Goal: Check status: Check status

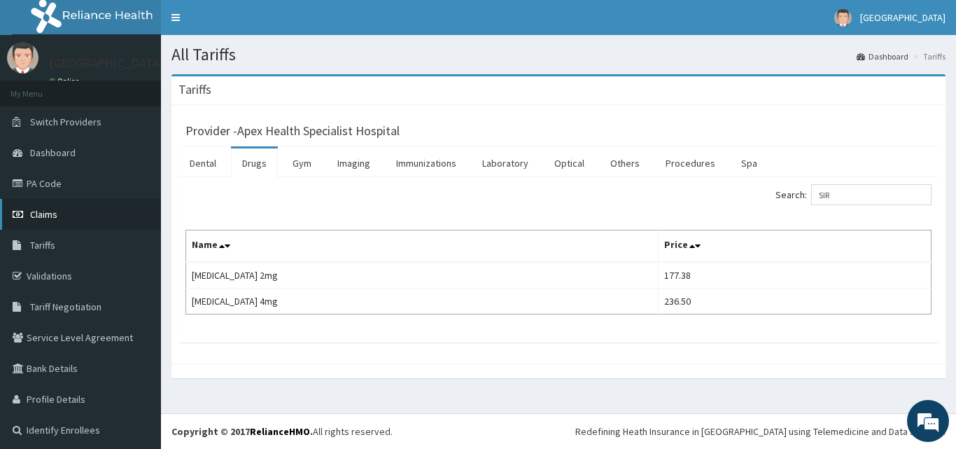
click at [69, 220] on link "Claims" at bounding box center [80, 214] width 161 height 31
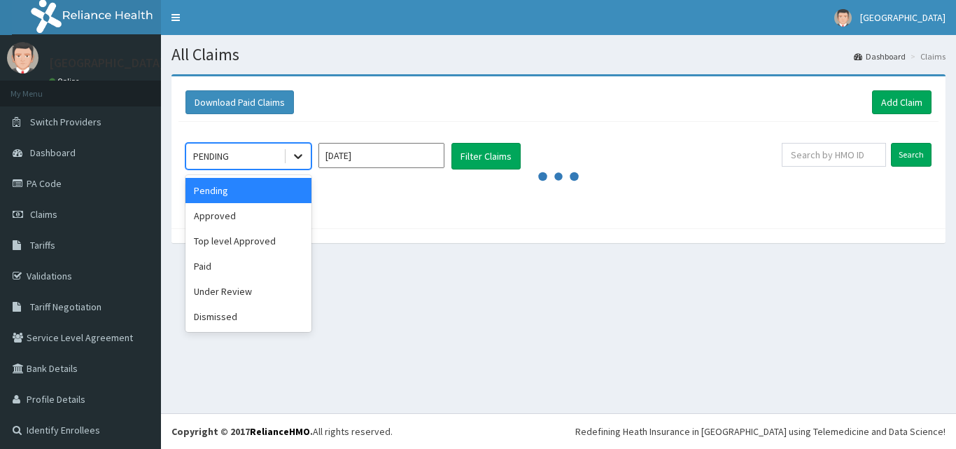
click at [300, 156] on icon at bounding box center [298, 157] width 8 height 5
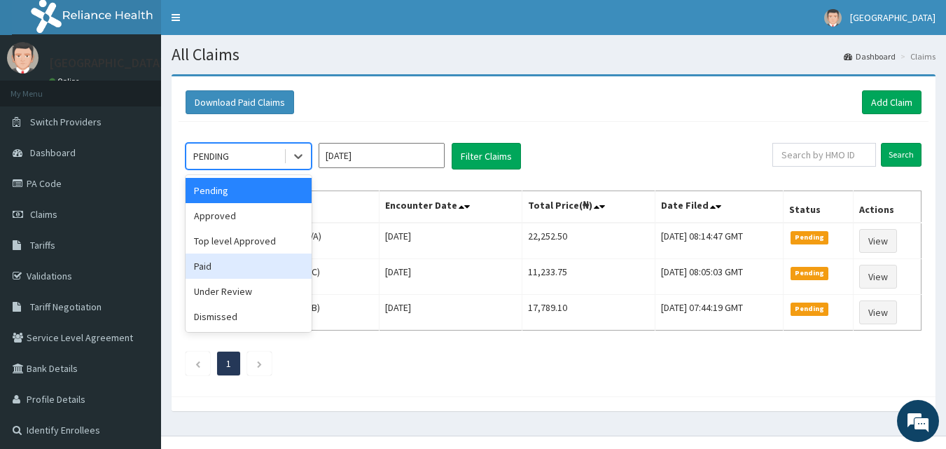
click at [245, 270] on div "Paid" at bounding box center [249, 265] width 126 height 25
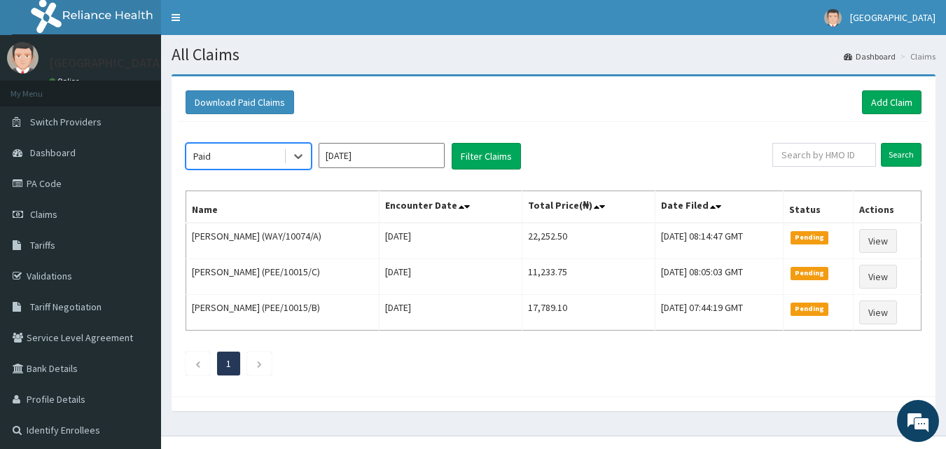
click at [429, 160] on input "Oct 2025" at bounding box center [382, 155] width 126 height 25
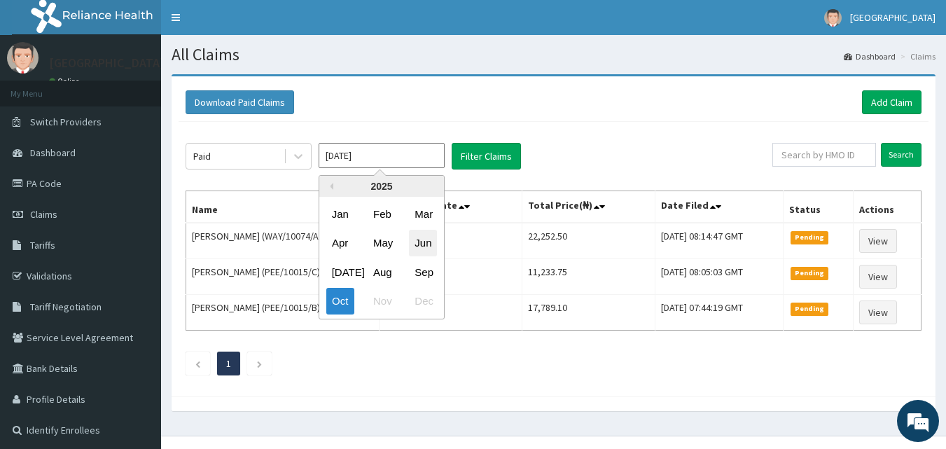
click at [428, 246] on div "Jun" at bounding box center [423, 243] width 28 height 26
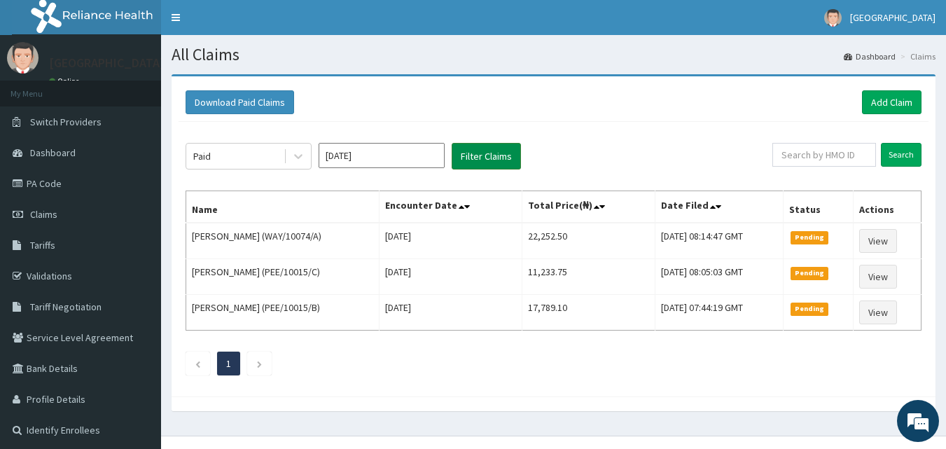
click at [470, 152] on button "Filter Claims" at bounding box center [486, 156] width 69 height 27
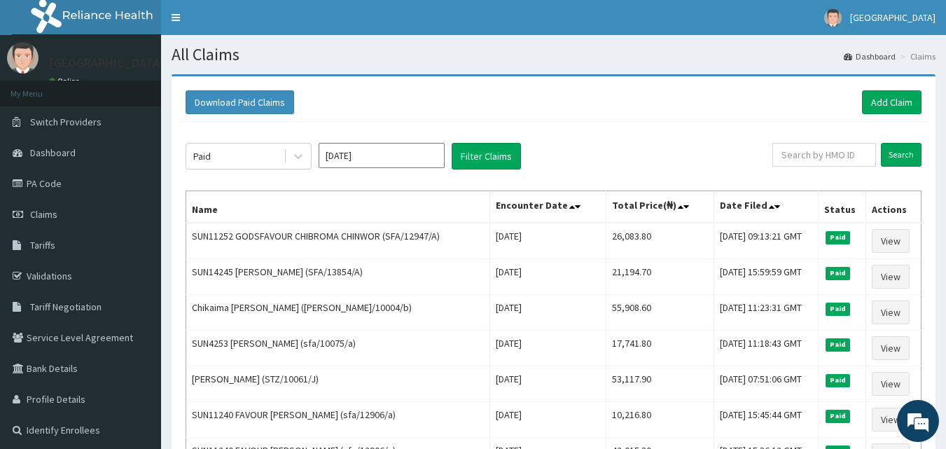
click at [397, 155] on input "Jun 2025" at bounding box center [382, 155] width 126 height 25
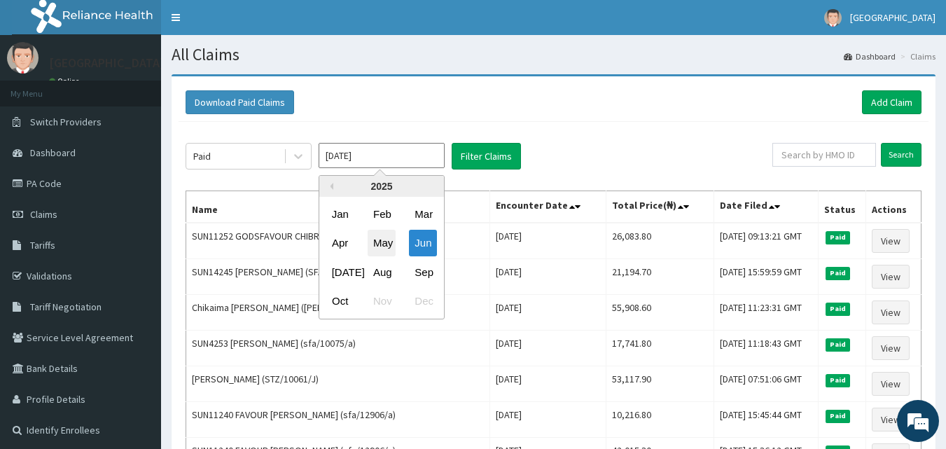
click at [384, 246] on div "May" at bounding box center [382, 243] width 28 height 26
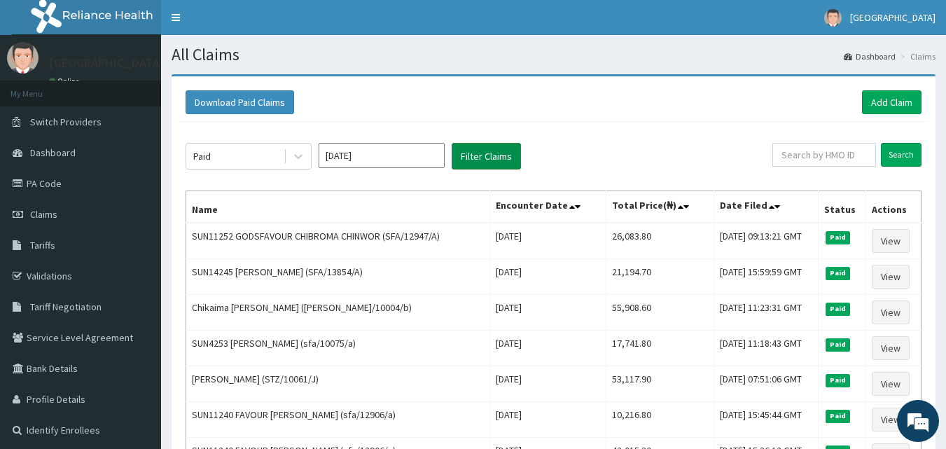
click at [477, 148] on button "Filter Claims" at bounding box center [486, 156] width 69 height 27
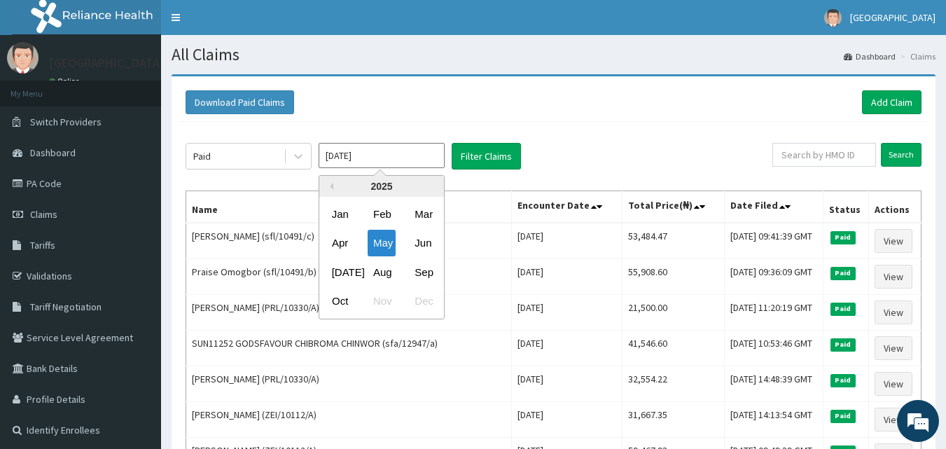
click at [384, 163] on input "May 2025" at bounding box center [382, 155] width 126 height 25
click at [341, 244] on div "Apr" at bounding box center [340, 243] width 28 height 26
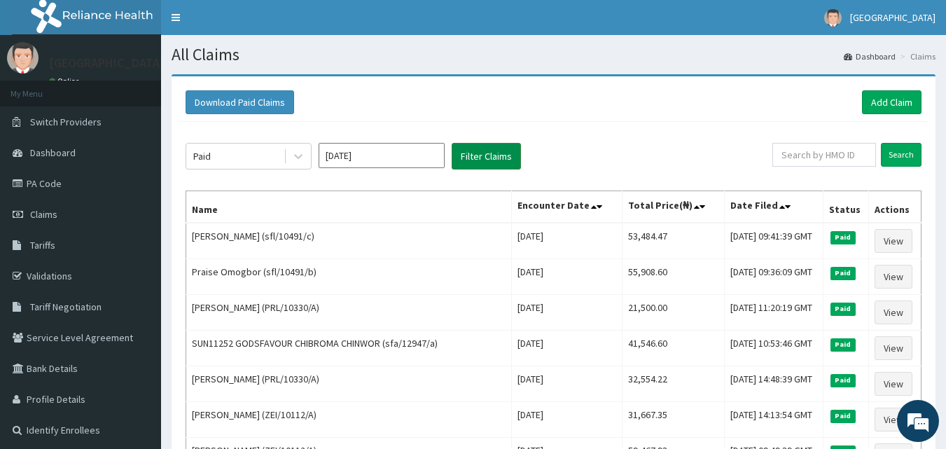
click at [492, 153] on button "Filter Claims" at bounding box center [486, 156] width 69 height 27
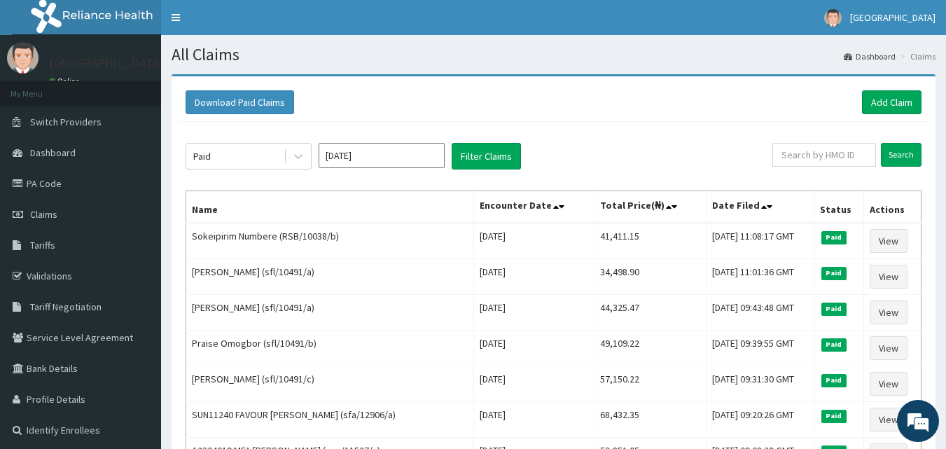
click at [386, 149] on input "Apr 2025" at bounding box center [382, 155] width 126 height 25
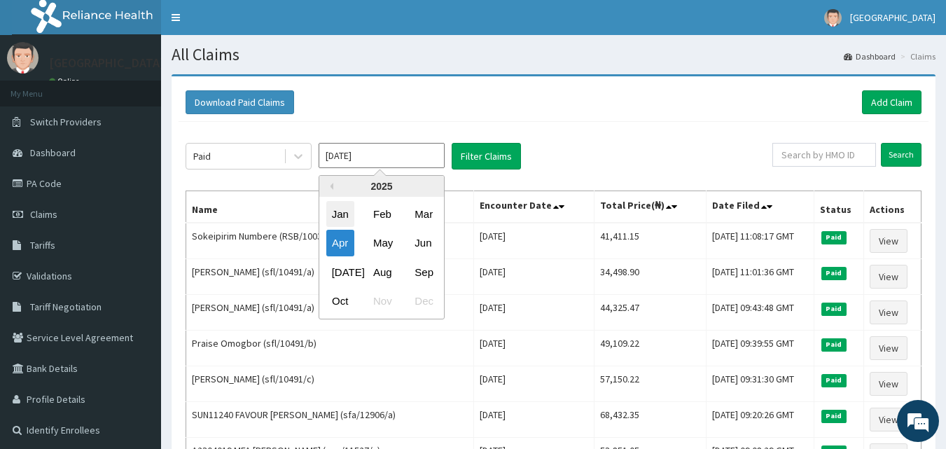
drag, startPoint x: 337, startPoint y: 207, endPoint x: 404, endPoint y: 193, distance: 68.0
click at [338, 206] on div "Jan" at bounding box center [340, 214] width 28 height 26
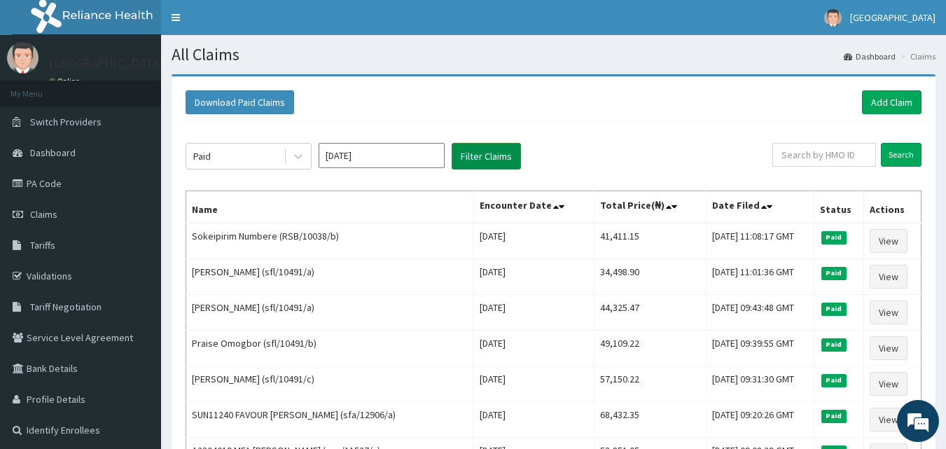
click at [488, 155] on button "Filter Claims" at bounding box center [486, 156] width 69 height 27
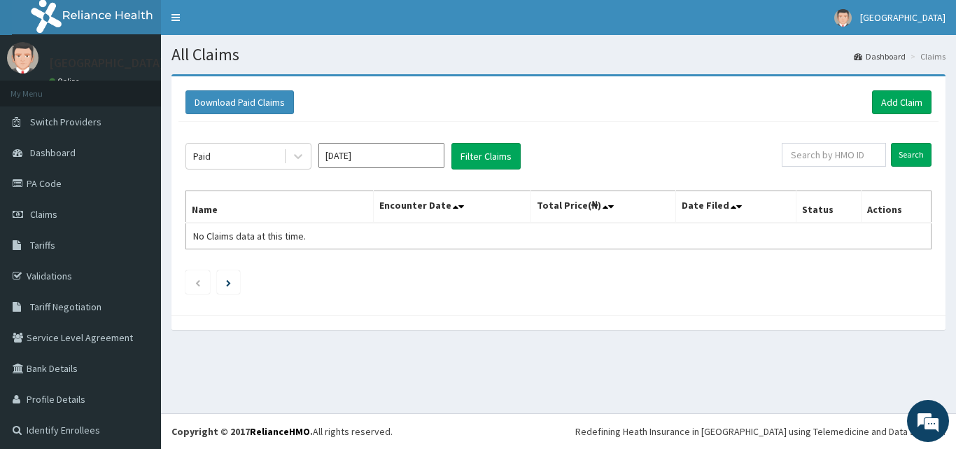
click at [379, 153] on input "Jan 2025" at bounding box center [382, 155] width 126 height 25
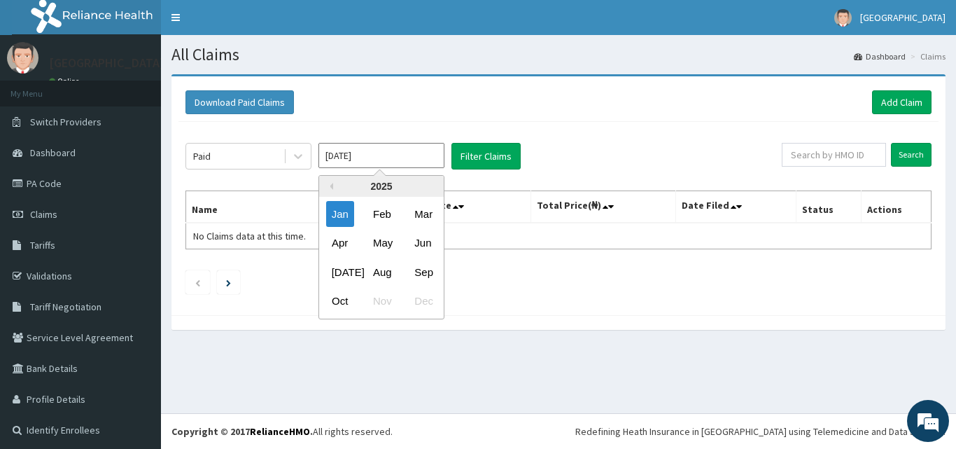
drag, startPoint x: 374, startPoint y: 222, endPoint x: 394, endPoint y: 205, distance: 26.4
click at [375, 221] on div "Feb" at bounding box center [382, 214] width 28 height 26
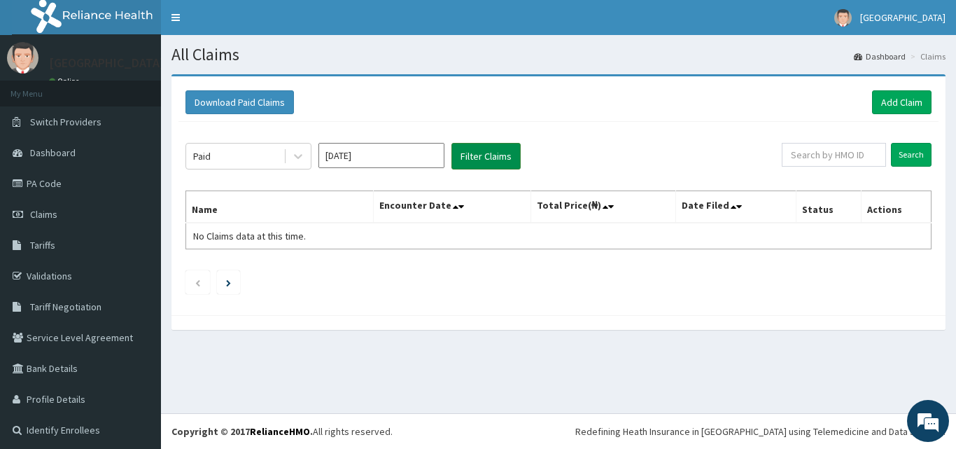
click at [482, 160] on button "Filter Claims" at bounding box center [486, 156] width 69 height 27
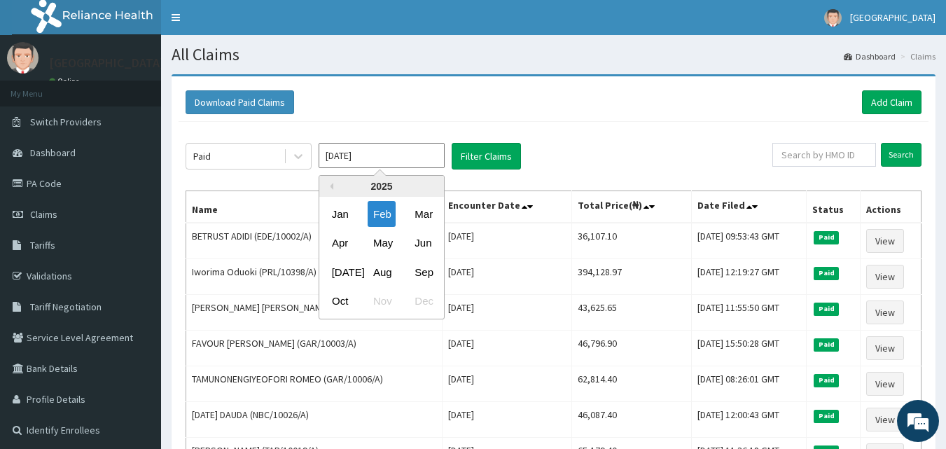
click at [404, 151] on input "Feb 2025" at bounding box center [382, 155] width 126 height 25
click at [342, 268] on div "Jul" at bounding box center [340, 272] width 28 height 26
type input "Jul 2025"
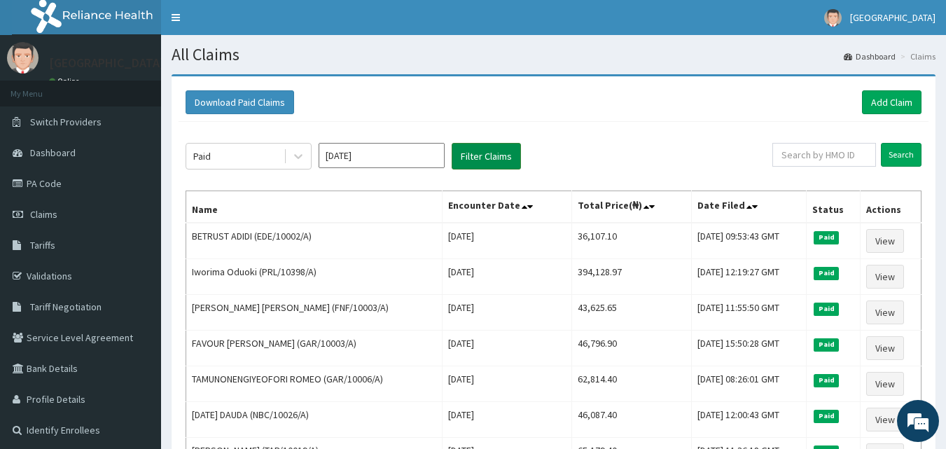
click at [508, 148] on button "Filter Claims" at bounding box center [486, 156] width 69 height 27
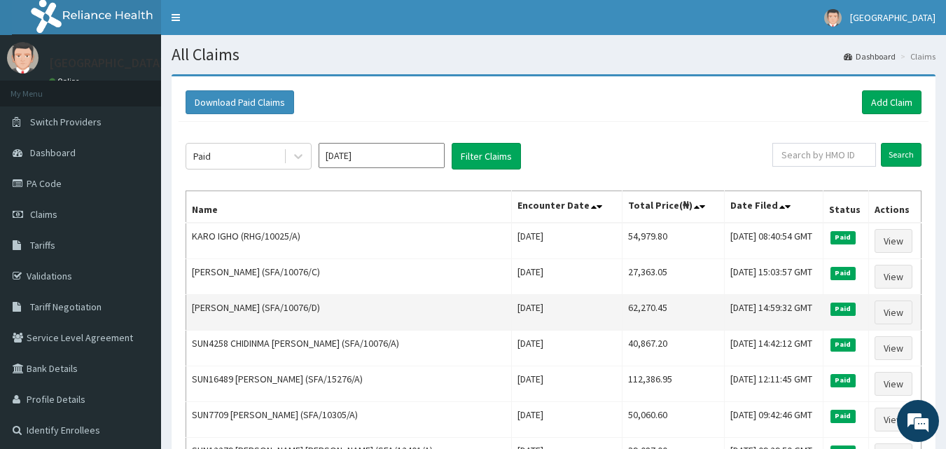
click at [725, 320] on td "Tue, 29 Jul 2025 14:59:32 GMT" at bounding box center [774, 313] width 99 height 36
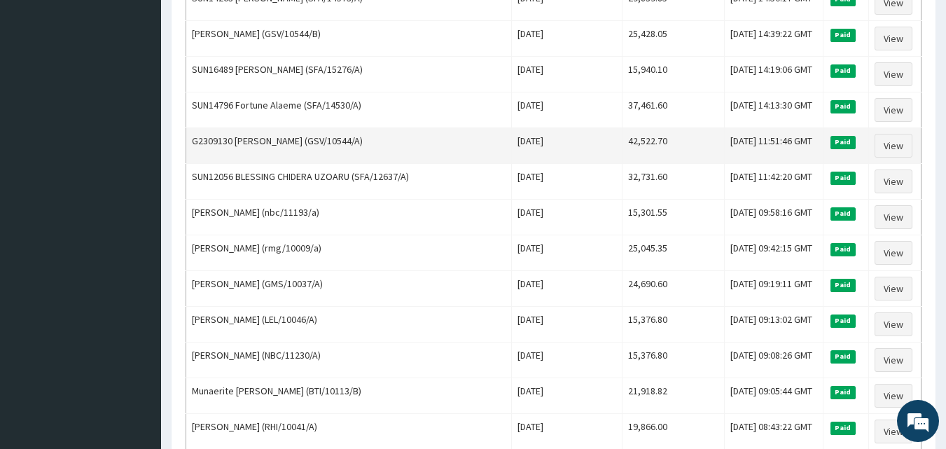
scroll to position [1700, 0]
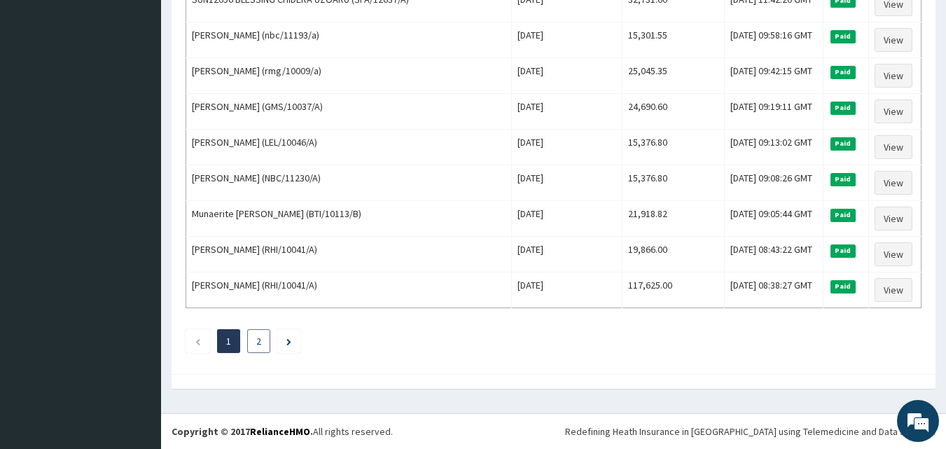
click at [266, 337] on li "2" at bounding box center [258, 341] width 23 height 24
click at [265, 340] on li "2" at bounding box center [258, 341] width 23 height 24
click at [281, 342] on li at bounding box center [288, 341] width 23 height 24
click at [286, 341] on li at bounding box center [288, 341] width 23 height 24
click at [288, 342] on icon "Next page" at bounding box center [288, 341] width 5 height 7
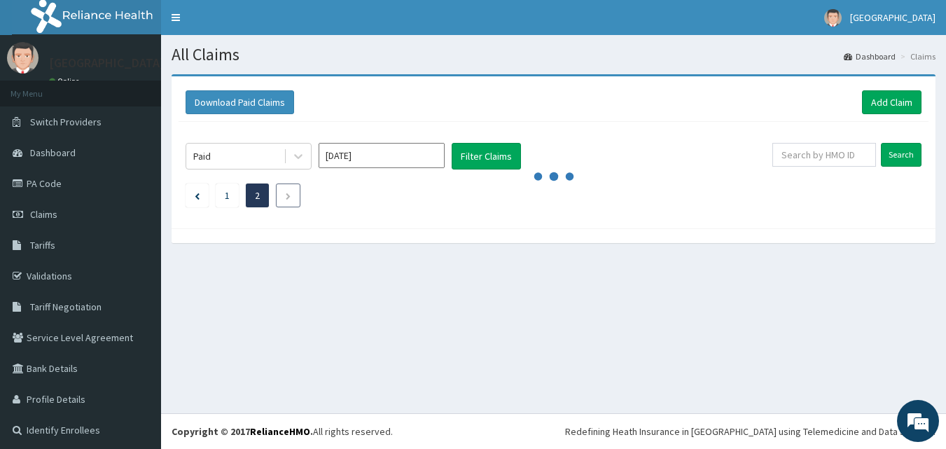
scroll to position [0, 0]
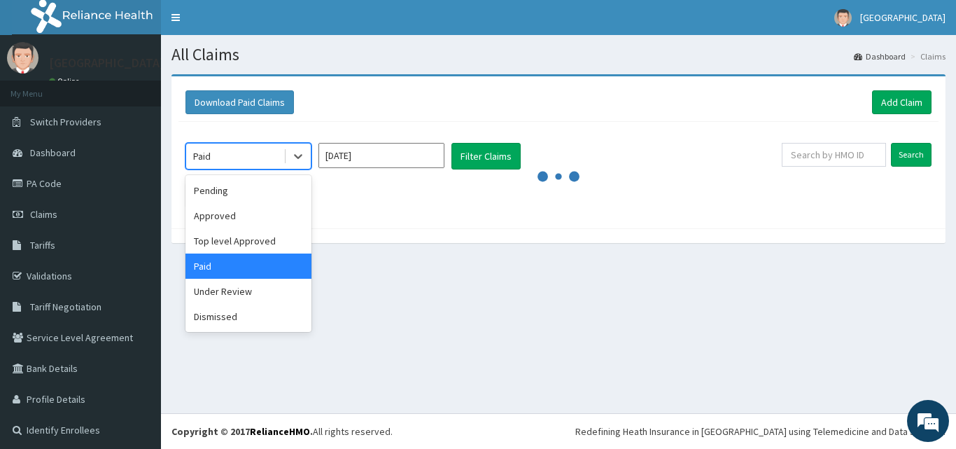
click at [277, 158] on div "Paid" at bounding box center [234, 156] width 97 height 22
drag, startPoint x: 260, startPoint y: 266, endPoint x: 297, endPoint y: 237, distance: 46.4
click at [260, 262] on div "Paid" at bounding box center [249, 265] width 126 height 25
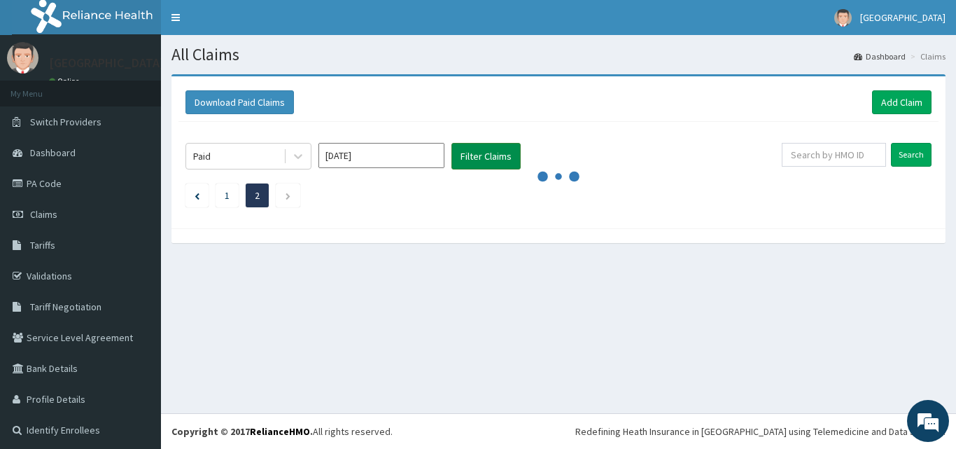
click at [470, 155] on button "Filter Claims" at bounding box center [486, 156] width 69 height 27
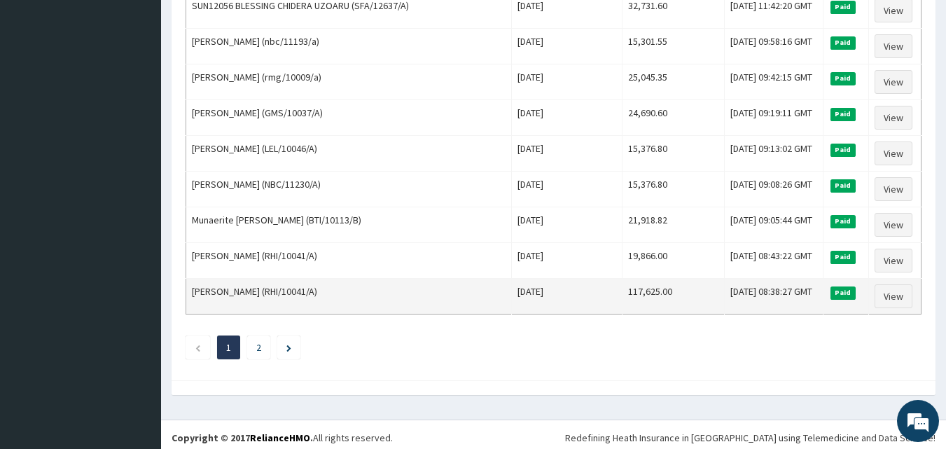
scroll to position [1700, 0]
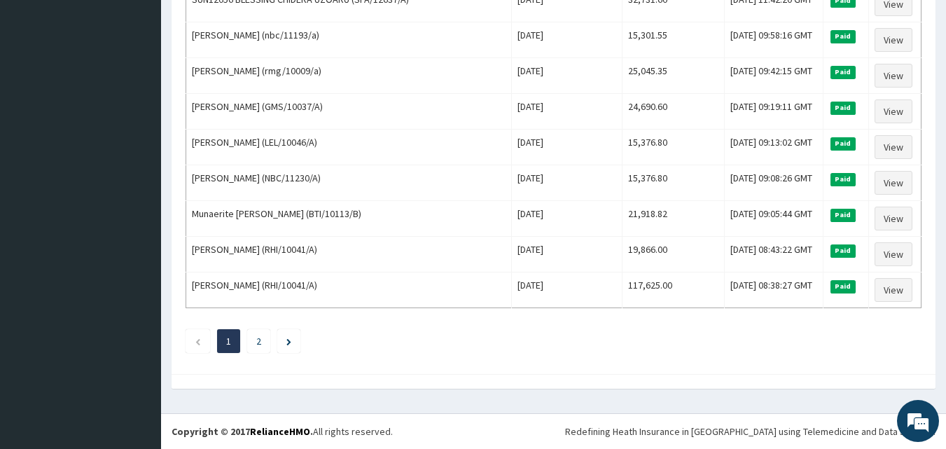
drag, startPoint x: 260, startPoint y: 338, endPoint x: 270, endPoint y: 339, distance: 9.1
click at [260, 339] on link "2" at bounding box center [258, 341] width 5 height 13
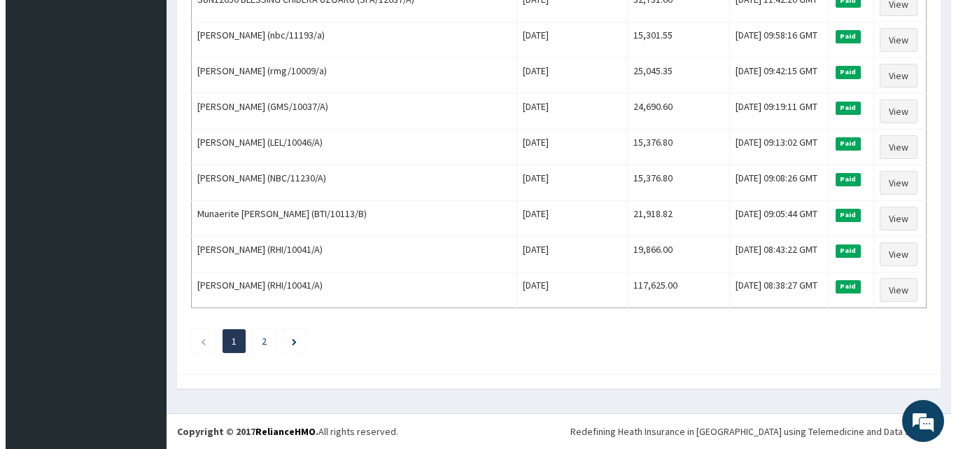
scroll to position [0, 0]
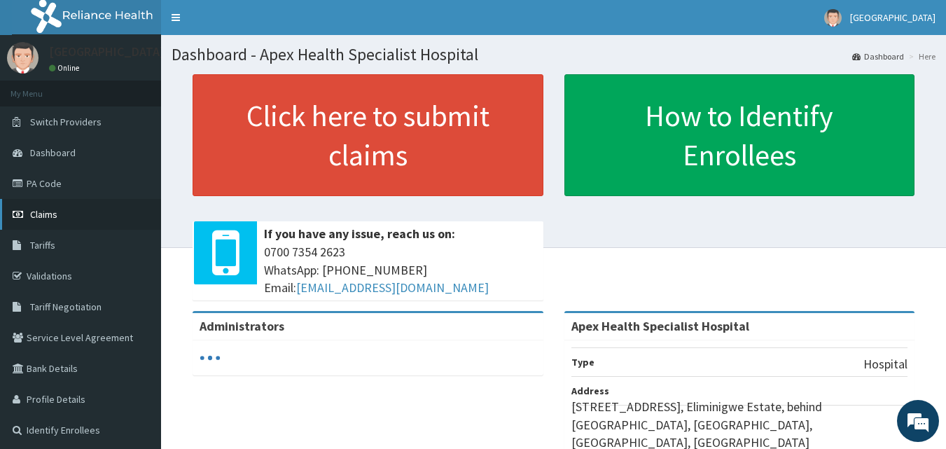
click at [75, 214] on link "Claims" at bounding box center [80, 214] width 161 height 31
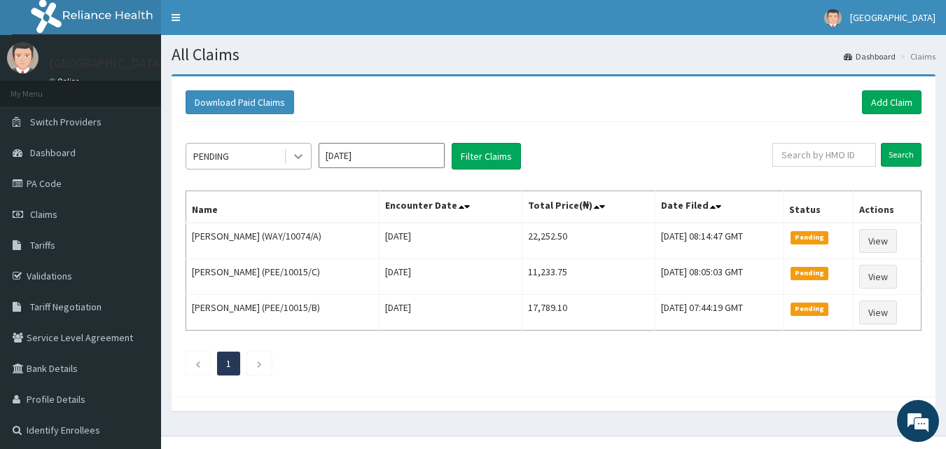
click at [297, 155] on icon at bounding box center [298, 156] width 14 height 14
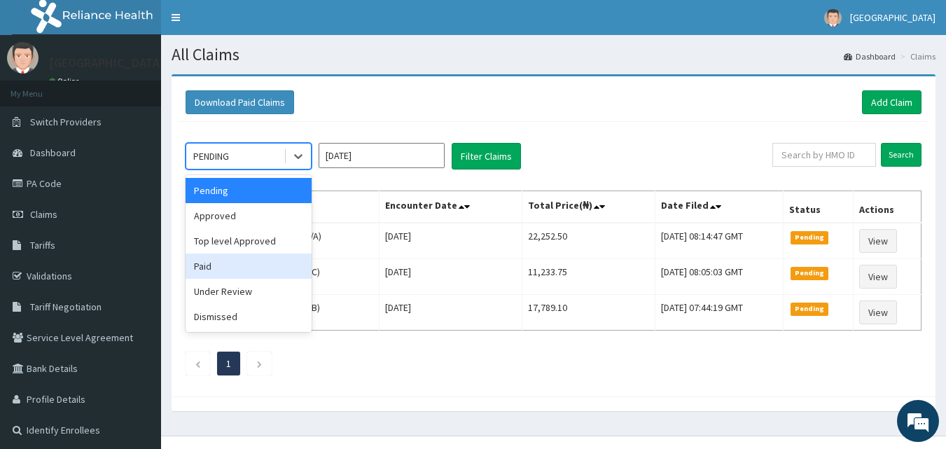
click at [220, 267] on div "Paid" at bounding box center [249, 265] width 126 height 25
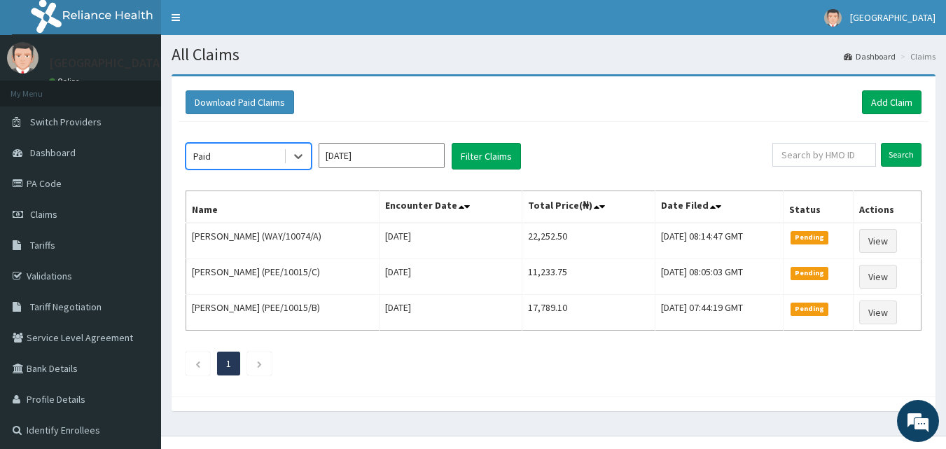
click at [414, 163] on input "Oct 2025" at bounding box center [382, 155] width 126 height 25
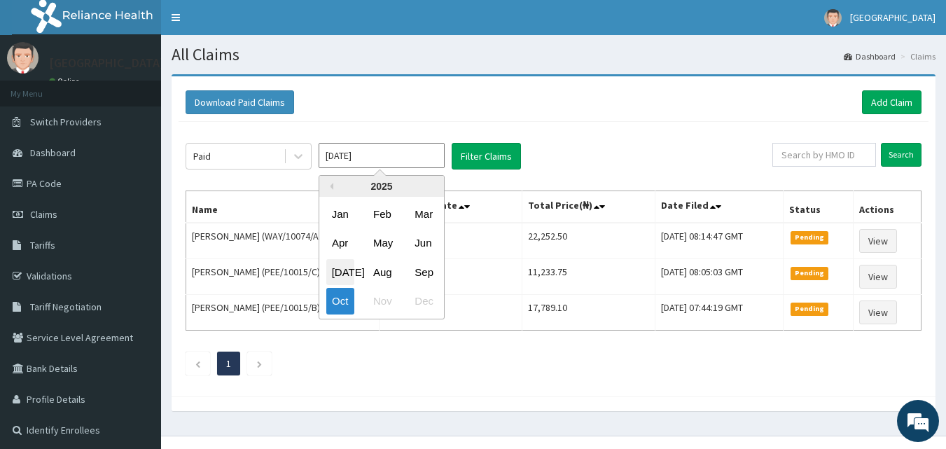
click at [343, 272] on div "Jul" at bounding box center [340, 272] width 28 height 26
type input "Jul 2025"
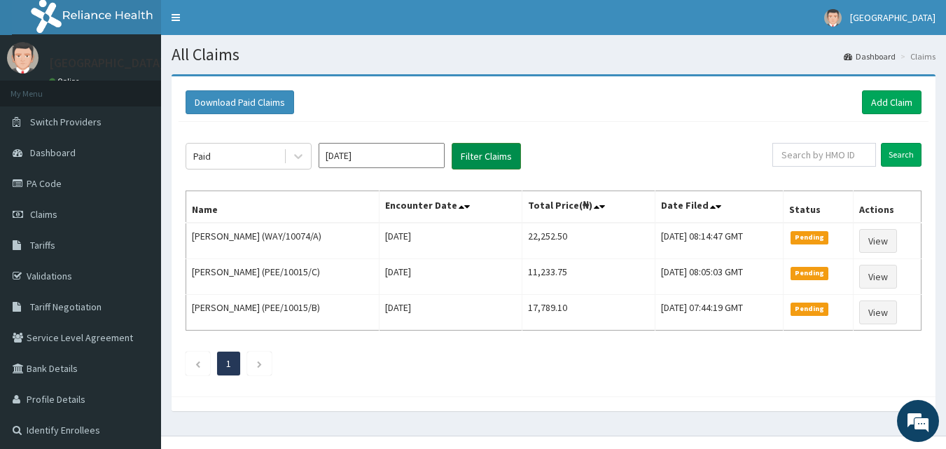
click at [468, 156] on button "Filter Claims" at bounding box center [486, 156] width 69 height 27
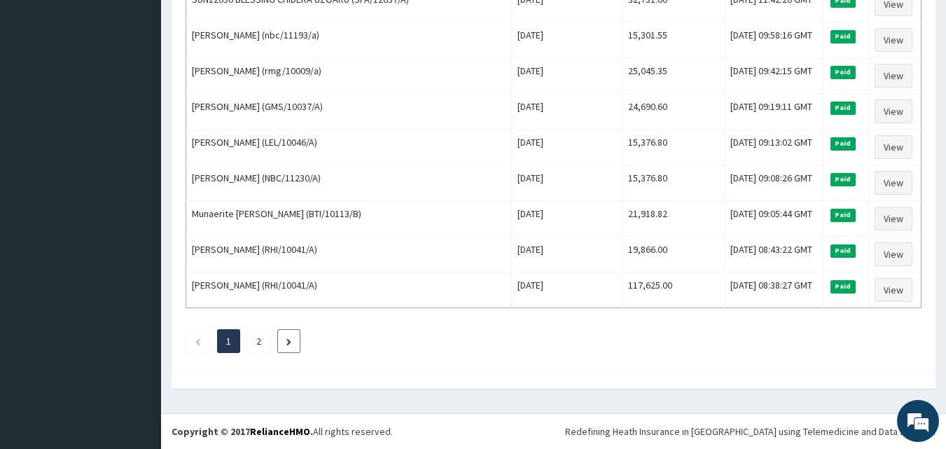
click at [284, 338] on li at bounding box center [288, 341] width 23 height 24
click at [288, 347] on link "Next page" at bounding box center [288, 341] width 5 height 13
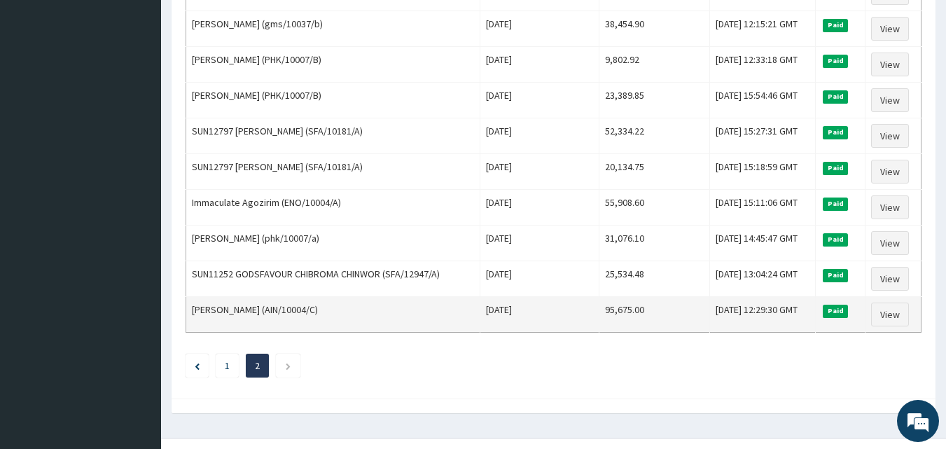
scroll to position [1093, 0]
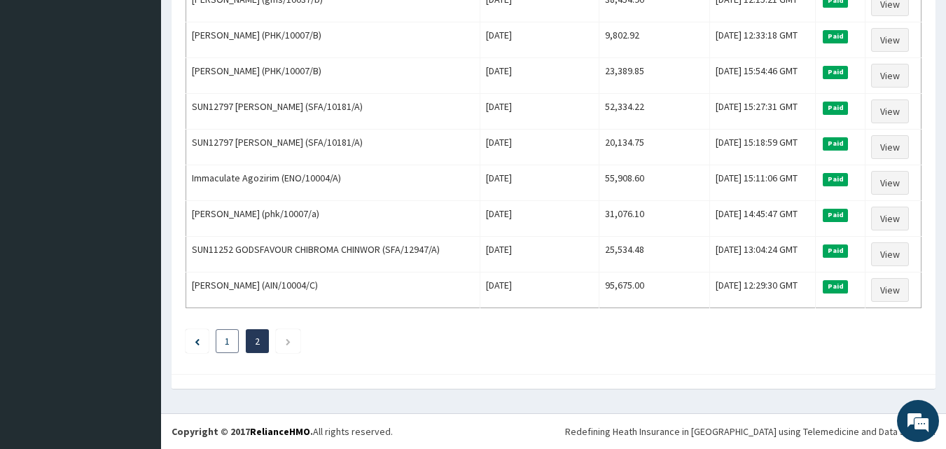
click at [227, 345] on link "1" at bounding box center [227, 341] width 5 height 13
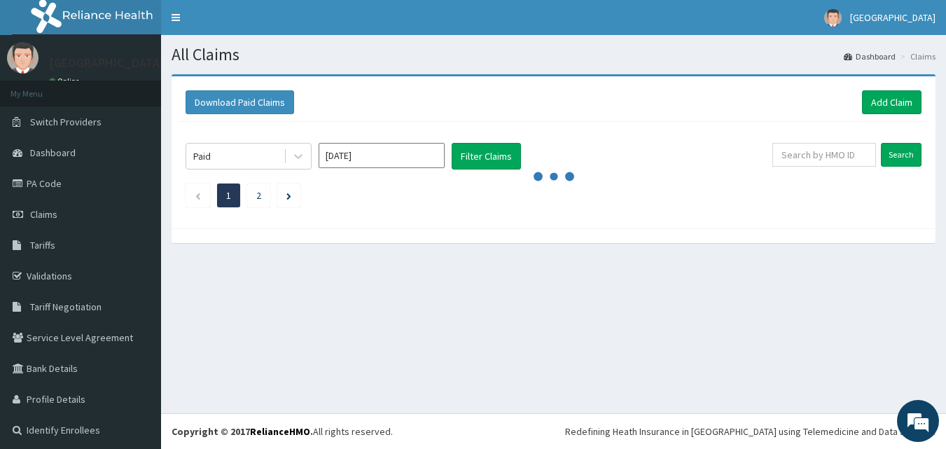
scroll to position [0, 0]
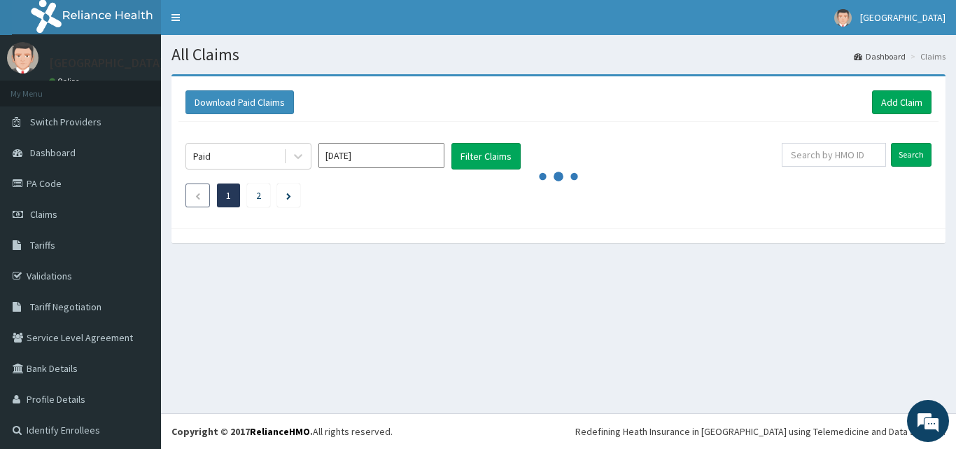
click at [204, 195] on li at bounding box center [198, 195] width 25 height 24
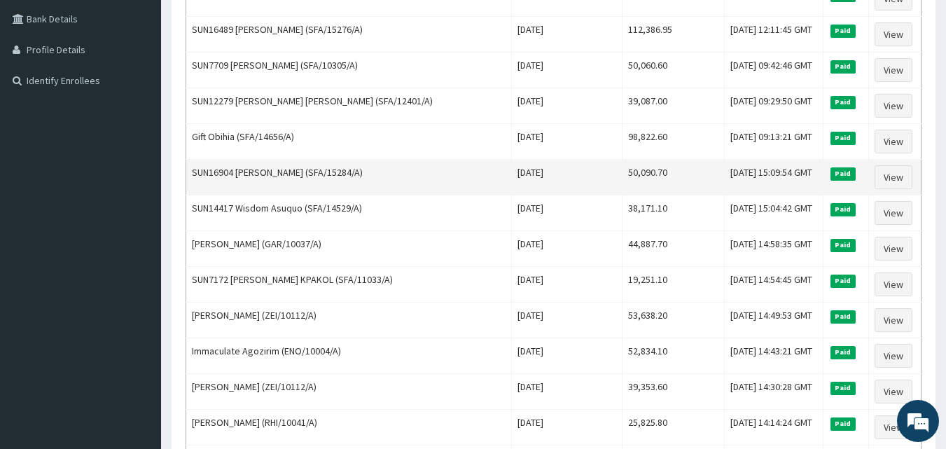
scroll to position [350, 0]
